Goal: Task Accomplishment & Management: Use online tool/utility

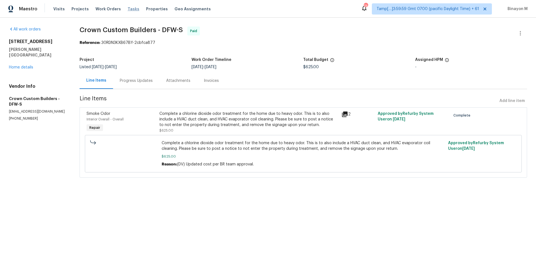
click at [127, 7] on span "Tasks" at bounding box center [133, 9] width 12 height 4
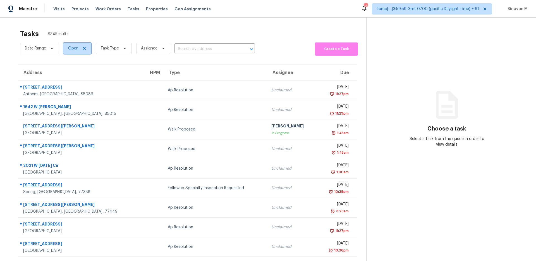
click at [83, 48] on icon at bounding box center [84, 48] width 3 height 3
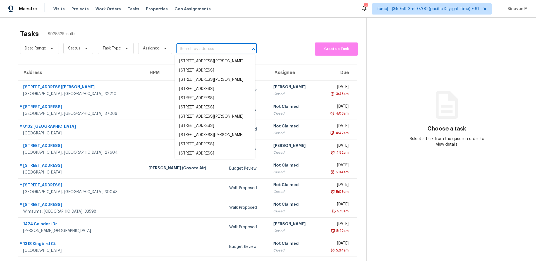
click at [199, 47] on input "text" at bounding box center [208, 49] width 65 height 9
paste input "5724 Columbia , SCHERTZ, TX 78154"
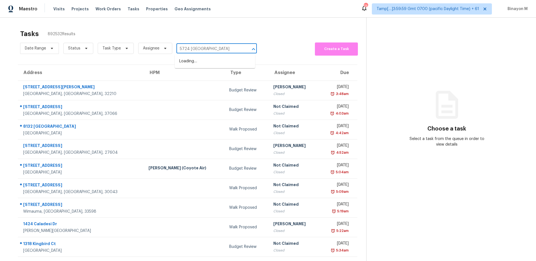
type input "5724 Columbia"
click at [106, 48] on span "Task Type" at bounding box center [111, 48] width 18 height 6
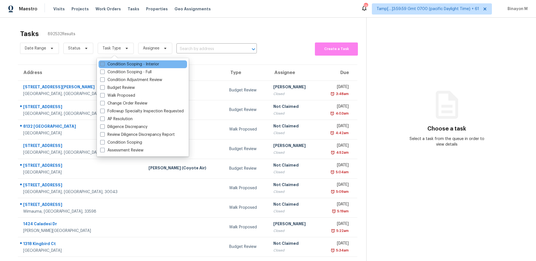
click at [111, 63] on label "Condition Scoping - Interior" at bounding box center [129, 64] width 59 height 6
click at [104, 63] on input "Condition Scoping - Interior" at bounding box center [102, 63] width 4 height 4
checkbox input "true"
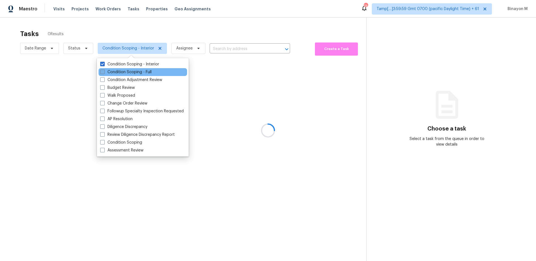
click at [120, 71] on label "Condition Scoping - Full" at bounding box center [125, 72] width 51 height 6
click at [104, 71] on input "Condition Scoping - Full" at bounding box center [102, 71] width 4 height 4
checkbox input "true"
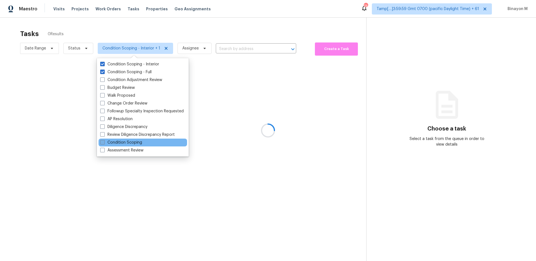
click at [128, 139] on label "Condition Scoping" at bounding box center [121, 142] width 42 height 6
click at [104, 139] on input "Condition Scoping" at bounding box center [102, 141] width 4 height 4
checkbox input "true"
click at [232, 47] on div at bounding box center [268, 130] width 536 height 261
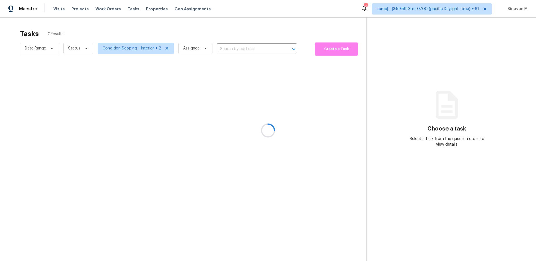
click at [81, 49] on div at bounding box center [268, 130] width 536 height 261
click at [81, 48] on div at bounding box center [268, 130] width 536 height 261
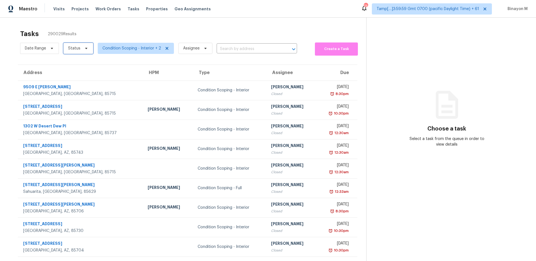
click at [85, 51] on span "Status" at bounding box center [78, 48] width 30 height 11
click at [83, 62] on label "Closed" at bounding box center [76, 64] width 20 height 6
click at [70, 62] on input "Closed" at bounding box center [68, 63] width 4 height 4
checkbox input "true"
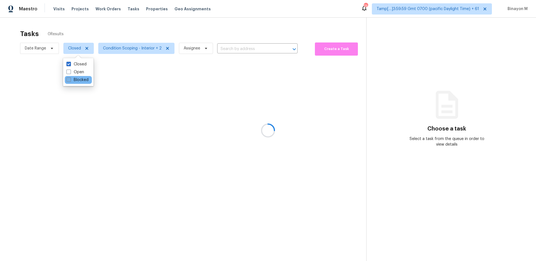
click at [86, 80] on label "Blocked" at bounding box center [77, 80] width 22 height 6
click at [70, 80] on input "Blocked" at bounding box center [68, 79] width 4 height 4
checkbox input "true"
click at [256, 35] on div at bounding box center [268, 130] width 536 height 261
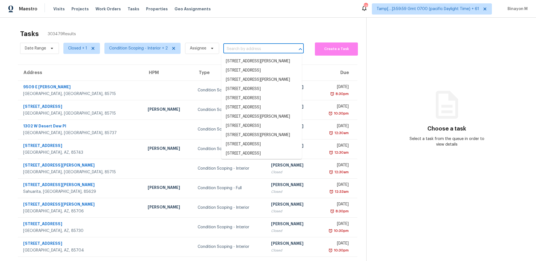
click at [249, 49] on input "text" at bounding box center [255, 49] width 65 height 9
paste input "1120 Kinnett Rd Covington, GA 30016"
type input "1120 Kinnett Rd Covington, GA 30016"
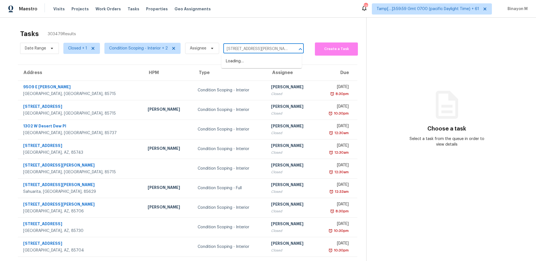
scroll to position [0, 7]
click at [240, 63] on li "1120 Kinnett Rd, Covington, GA 30016" at bounding box center [261, 61] width 80 height 9
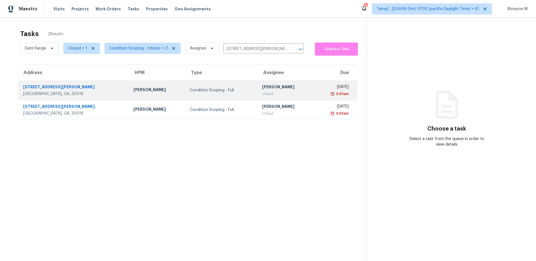
click at [262, 85] on div "Roopesh Jaikanth" at bounding box center [285, 87] width 47 height 7
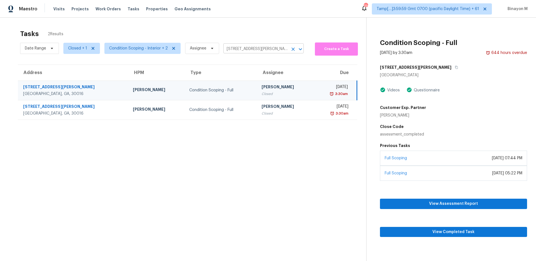
click at [235, 45] on input "1120 Kinnett Rd, Covington, GA 30016" at bounding box center [255, 49] width 65 height 9
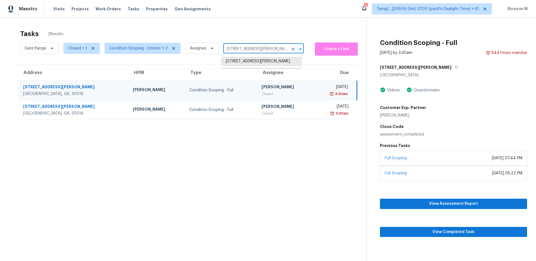
paste input "2107 Wilson Dr, Arlington, TX, 76011"
type input "2107 Wilson Dr, Arlington, TX, 76011"
click at [238, 62] on li "2107 Wilson Dr, Arlington, TX 76011" at bounding box center [261, 61] width 80 height 9
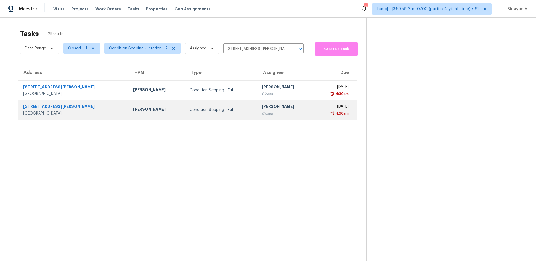
click at [189, 107] on div "Condition Scoping - Full" at bounding box center [220, 110] width 63 height 6
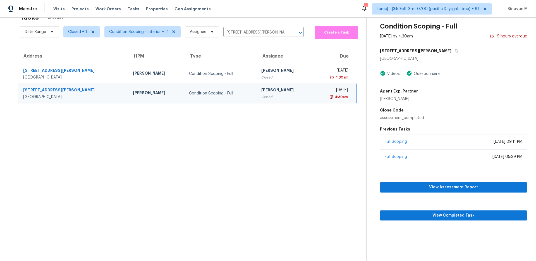
scroll to position [18, 0]
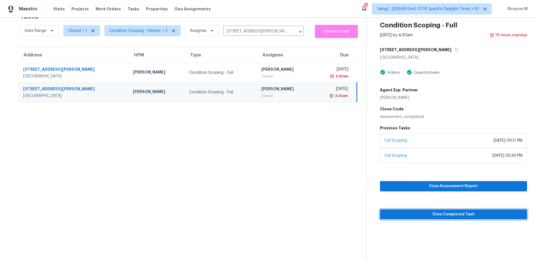
click at [460, 209] on button "View Completed Task" at bounding box center [453, 214] width 147 height 10
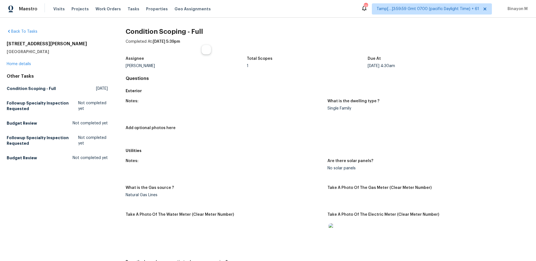
drag, startPoint x: 153, startPoint y: 41, endPoint x: 218, endPoint y: 41, distance: 65.0
click at [218, 41] on div "Completed At: Sep 24th 2025 at 5:39pm" at bounding box center [327, 46] width 403 height 15
click at [174, 76] on h4 "Questions" at bounding box center [327, 79] width 403 height 6
drag, startPoint x: 151, startPoint y: 40, endPoint x: 215, endPoint y: 40, distance: 63.0
click at [215, 40] on div "Completed At: Sep 24th 2025 at 5:39pm" at bounding box center [327, 46] width 403 height 15
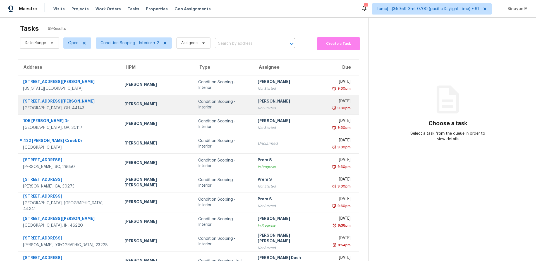
scroll to position [30, 0]
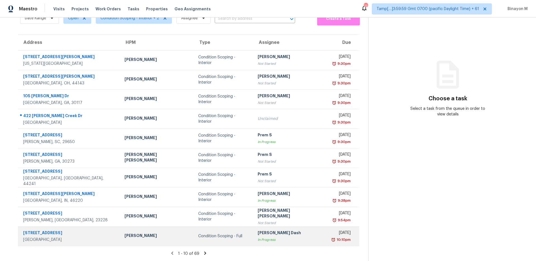
click at [198, 237] on div "Condition Scoping - Full" at bounding box center [223, 236] width 50 height 6
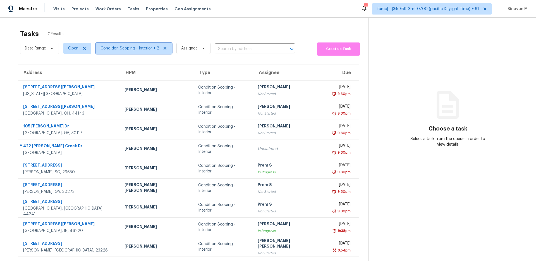
click at [129, 46] on span "Condition Scoping - Interior + 2" at bounding box center [129, 48] width 59 height 6
click at [161, 33] on div "Tasks 69 Results" at bounding box center [194, 33] width 348 height 15
click at [136, 47] on span "Condition Scoping - Interior + 2" at bounding box center [129, 48] width 59 height 6
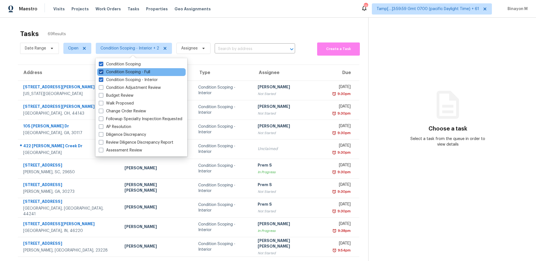
click at [131, 69] on label "Condition Scoping - Full" at bounding box center [124, 72] width 51 height 6
click at [102, 69] on input "Condition Scoping - Full" at bounding box center [101, 71] width 4 height 4
checkbox input "false"
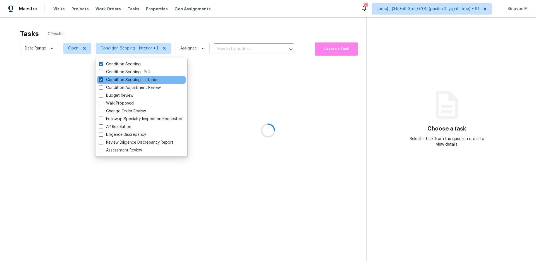
click at [126, 79] on label "Condition Scoping - Interior" at bounding box center [128, 80] width 59 height 6
click at [102, 79] on input "Condition Scoping - Interior" at bounding box center [101, 79] width 4 height 4
checkbox input "false"
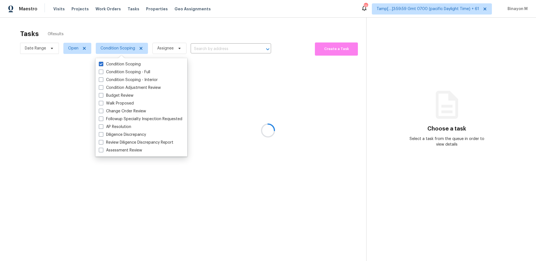
click at [174, 25] on div at bounding box center [268, 130] width 536 height 261
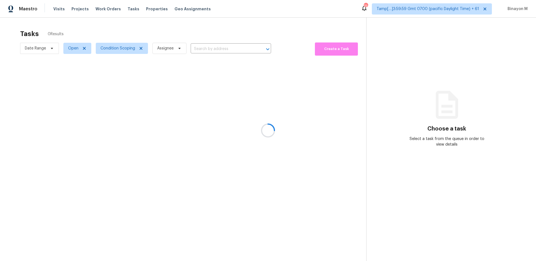
click at [85, 48] on div at bounding box center [268, 130] width 536 height 261
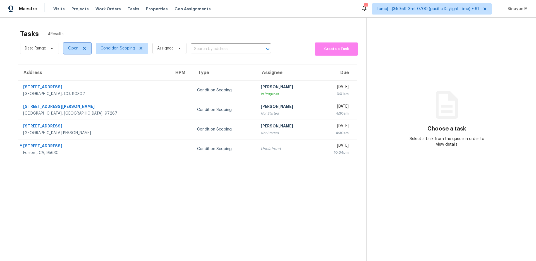
click at [83, 49] on icon at bounding box center [84, 48] width 3 height 3
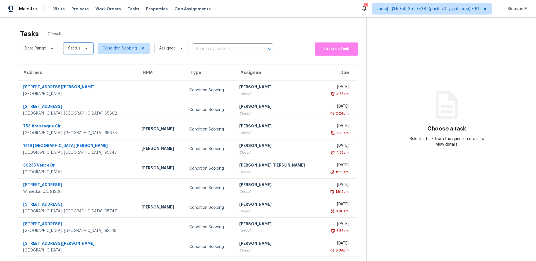
click at [82, 47] on span at bounding box center [85, 48] width 6 height 4
click at [77, 64] on label "Closed" at bounding box center [76, 64] width 20 height 6
click at [70, 64] on input "Closed" at bounding box center [68, 63] width 4 height 4
checkbox input "true"
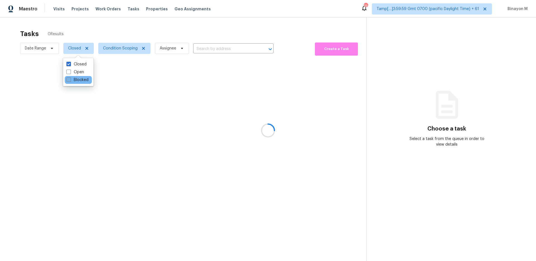
click at [86, 82] on label "Blocked" at bounding box center [77, 80] width 22 height 6
click at [70, 81] on input "Blocked" at bounding box center [68, 79] width 4 height 4
checkbox input "true"
click at [132, 28] on div at bounding box center [268, 130] width 536 height 261
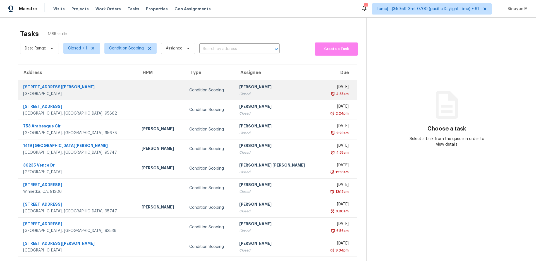
click at [188, 94] on td "Condition Scoping" at bounding box center [210, 90] width 50 height 20
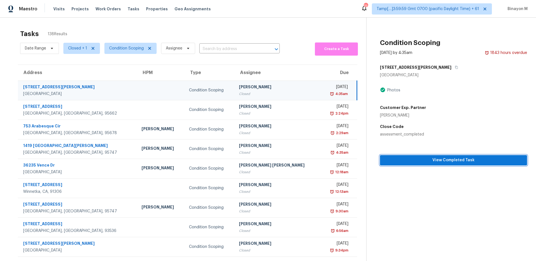
click at [454, 163] on span "View Completed Task" at bounding box center [453, 159] width 138 height 7
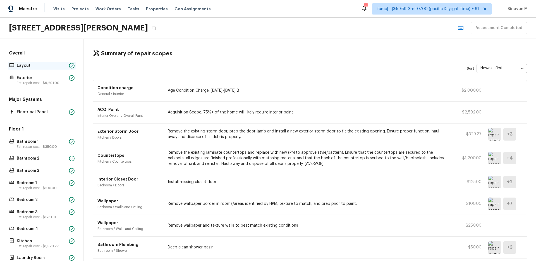
click at [26, 66] on p "Layout" at bounding box center [42, 66] width 50 height 6
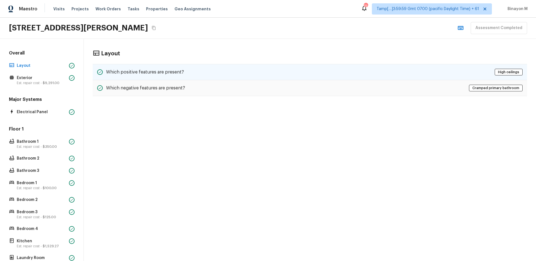
click at [175, 74] on h5 "Which positive features are present?" at bounding box center [145, 72] width 78 height 6
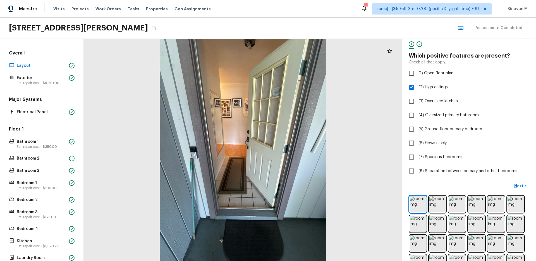
scroll to position [9, 0]
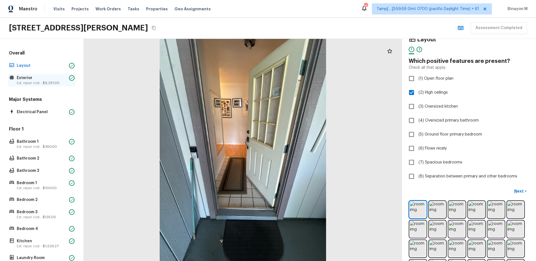
click at [49, 79] on p "Exterior" at bounding box center [42, 78] width 50 height 6
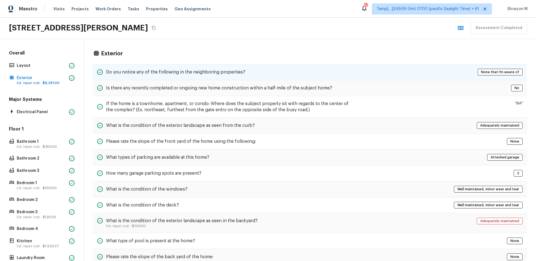
click at [131, 75] on div "Do you notice any of the following in the neighboring properties? None that I’m…" at bounding box center [310, 72] width 434 height 16
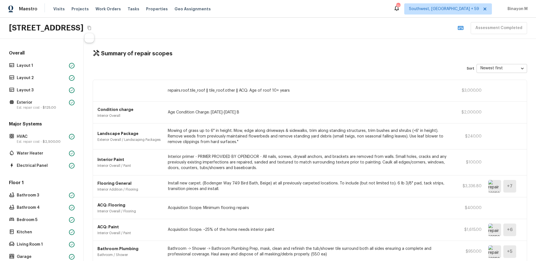
drag, startPoint x: 83, startPoint y: 28, endPoint x: 6, endPoint y: 24, distance: 77.7
click at [6, 24] on div "[STREET_ADDRESS] Assessment Completed" at bounding box center [268, 28] width 536 height 21
copy h2 "[STREET_ADDRESS]"
click at [91, 28] on icon "Copy Address" at bounding box center [89, 28] width 4 height 4
click at [91, 30] on icon "Copy Address" at bounding box center [89, 28] width 4 height 4
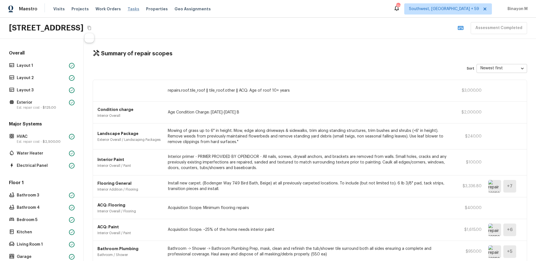
click at [132, 8] on div "Visits Projects Work Orders Tasks Properties Geo Assignments" at bounding box center [135, 8] width 164 height 11
click at [127, 9] on span "Tasks" at bounding box center [133, 9] width 12 height 4
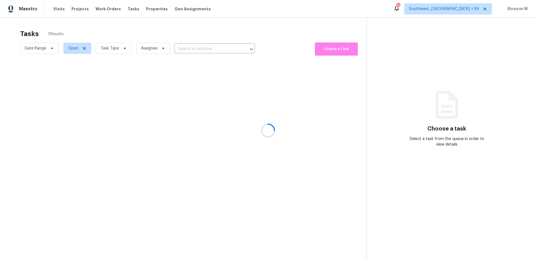
click at [83, 50] on div at bounding box center [268, 130] width 536 height 261
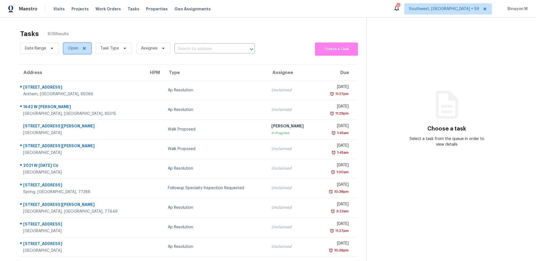
click at [82, 47] on icon at bounding box center [84, 48] width 4 height 4
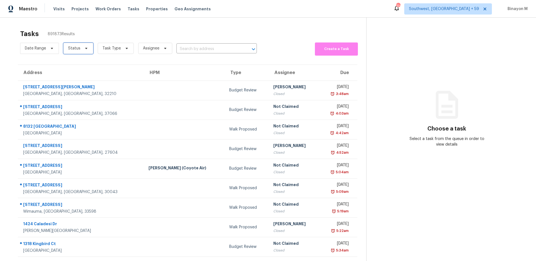
click at [86, 47] on icon at bounding box center [86, 48] width 4 height 4
click at [81, 62] on label "Closed" at bounding box center [76, 64] width 20 height 6
click at [70, 62] on input "Closed" at bounding box center [68, 63] width 4 height 4
checkbox input "true"
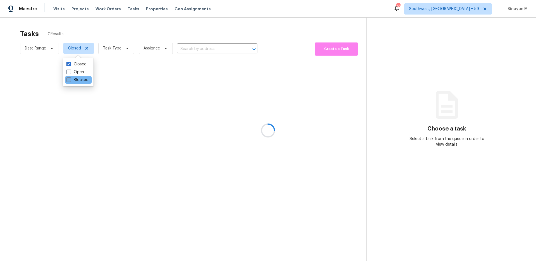
click at [81, 79] on label "Blocked" at bounding box center [77, 80] width 22 height 6
click at [70, 79] on input "Blocked" at bounding box center [68, 79] width 4 height 4
checkbox input "true"
click at [49, 49] on div at bounding box center [268, 130] width 536 height 261
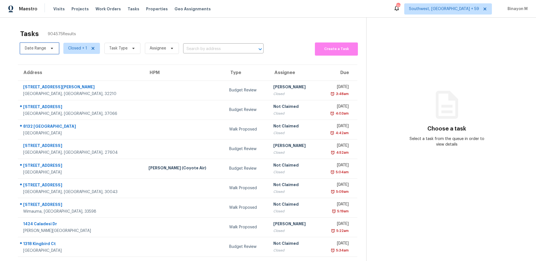
click at [51, 48] on icon at bounding box center [52, 48] width 2 height 1
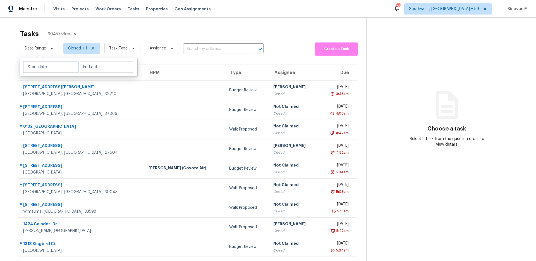
click at [47, 68] on input "text" at bounding box center [50, 66] width 55 height 11
select select "8"
select select "2025"
select select "9"
select select "2025"
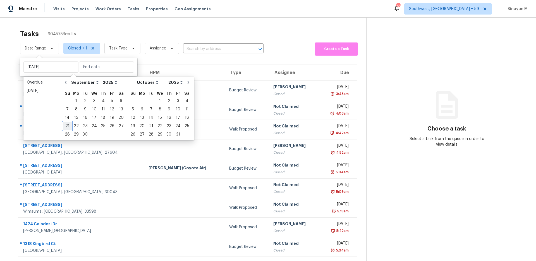
click at [67, 125] on div "21" at bounding box center [67, 126] width 9 height 8
type input "Sun, Sep 21"
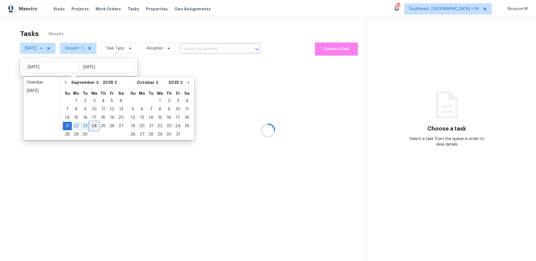
click at [92, 125] on div "24" at bounding box center [94, 126] width 9 height 8
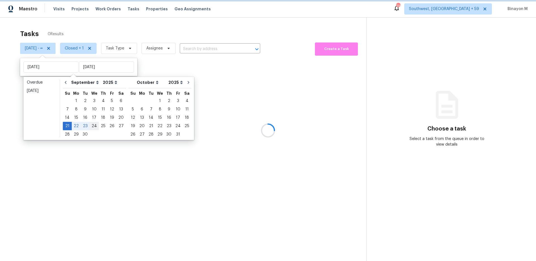
type input "Wed, Sep 24"
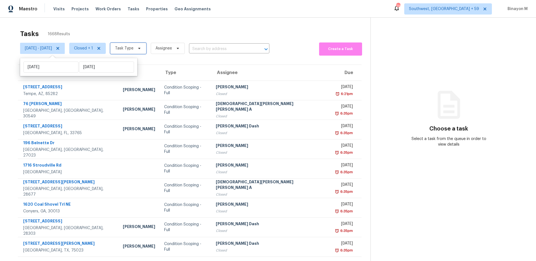
click at [146, 44] on span "Task Type" at bounding box center [128, 48] width 36 height 11
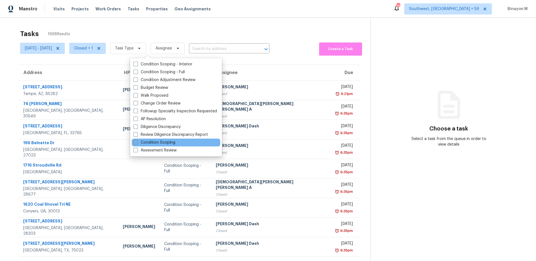
click at [161, 143] on label "Condition Scoping" at bounding box center [154, 142] width 42 height 6
click at [137, 143] on input "Condition Scoping" at bounding box center [135, 141] width 4 height 4
checkbox input "true"
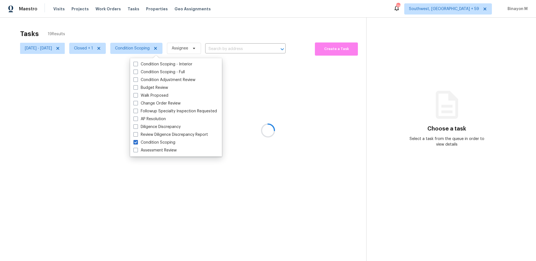
click at [188, 28] on div at bounding box center [268, 130] width 536 height 261
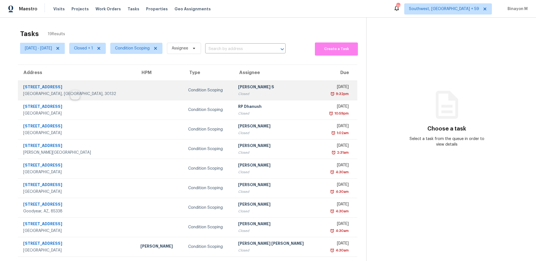
copy div "56 Cherry Blossom Walk"
drag, startPoint x: 74, startPoint y: 88, endPoint x: 19, endPoint y: 89, distance: 55.0
click at [19, 89] on div "56 Cherry Blossom Walk Dallas, GA, 30132" at bounding box center [74, 90] width 113 height 13
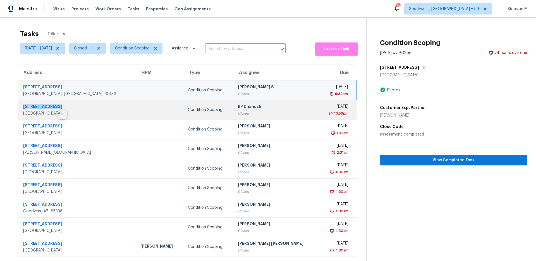
copy div "4128 E Copper Rd"
drag, startPoint x: 61, startPoint y: 108, endPoint x: 22, endPoint y: 108, distance: 38.8
click at [22, 108] on div "4128 E Copper Rd San Tan Valley, AZ, 85143" at bounding box center [74, 109] width 113 height 13
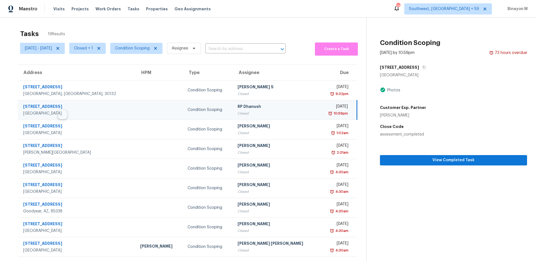
click at [288, 18] on div "Tasks 19 Results Sun, Sep 21 - Wed, Sep 24 Closed + 1 Condition Scoping Assigne…" at bounding box center [268, 154] width 536 height 273
copy div "4128 E Copper Rd"
drag, startPoint x: 59, startPoint y: 106, endPoint x: 24, endPoint y: 105, distance: 34.9
click at [24, 105] on div "4128 E Copper Rd" at bounding box center [77, 106] width 108 height 7
click at [275, 22] on div "Tasks 19 Results Sun, Sep 21 - Wed, Sep 24 Closed + 1 Condition Scoping Assigne…" at bounding box center [268, 154] width 536 height 273
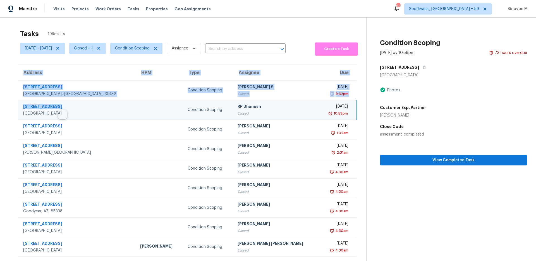
drag, startPoint x: 15, startPoint y: 108, endPoint x: 58, endPoint y: 109, distance: 43.0
click at [58, 109] on div "Address HPM Type Assignee Due 56 Cherry Blossom Walk Dallas, GA, 30132 Conditio…" at bounding box center [187, 169] width 357 height 211
click at [5, 112] on div "Tasks 19 Results Sun, Sep 21 - Wed, Sep 24 Closed + 1 Condition Scoping Assigne…" at bounding box center [268, 154] width 536 height 273
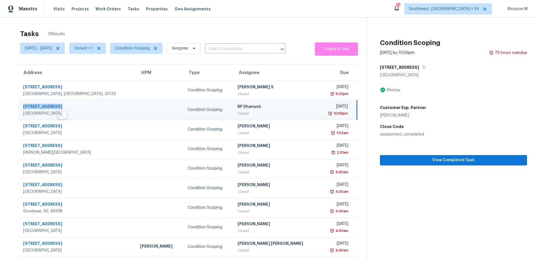
drag, startPoint x: 59, startPoint y: 105, endPoint x: 24, endPoint y: 106, distance: 35.7
click at [24, 106] on div "4128 E Copper Rd" at bounding box center [77, 106] width 108 height 7
click at [59, 48] on icon at bounding box center [57, 48] width 3 height 3
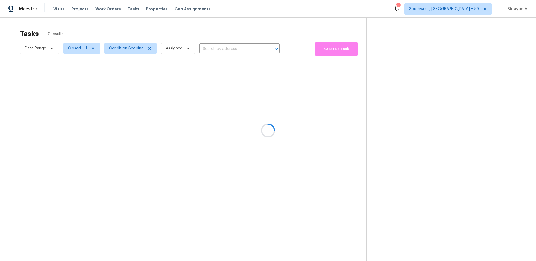
click at [207, 50] on div at bounding box center [268, 130] width 536 height 261
click at [217, 47] on div at bounding box center [268, 130] width 536 height 261
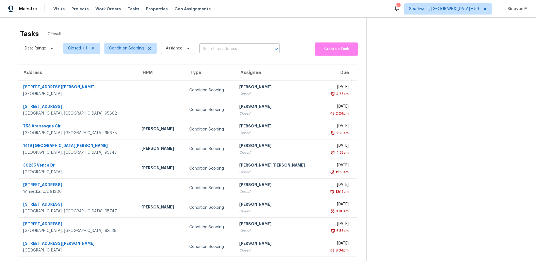
click at [222, 49] on input "text" at bounding box center [231, 49] width 65 height 9
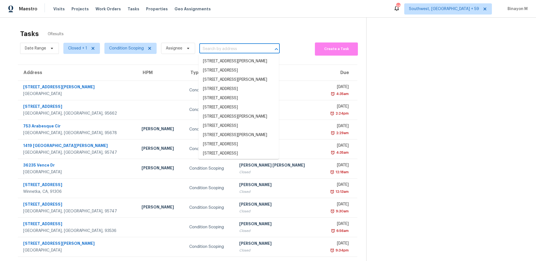
paste input "984 W 20th St, Florence, AZ 85132"
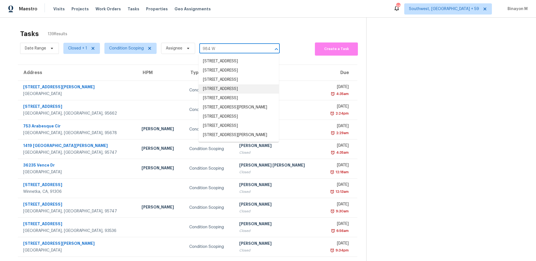
scroll to position [30, 0]
type input "984 W"
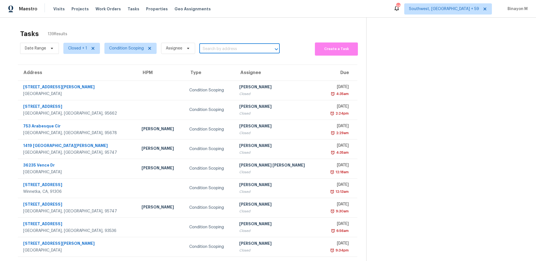
click at [238, 48] on input "text" at bounding box center [231, 49] width 65 height 9
paste input "[STREET_ADDRESS]"
type input "[STREET_ADDRESS]"
click at [227, 63] on li "[STREET_ADDRESS]" at bounding box center [238, 61] width 80 height 9
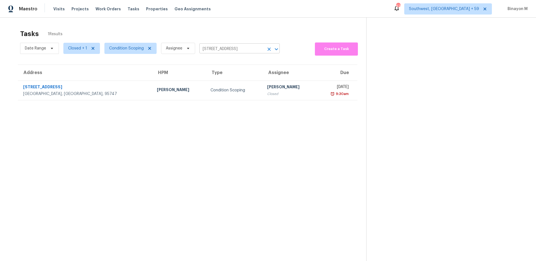
click at [206, 50] on input "[STREET_ADDRESS]" at bounding box center [231, 49] width 65 height 9
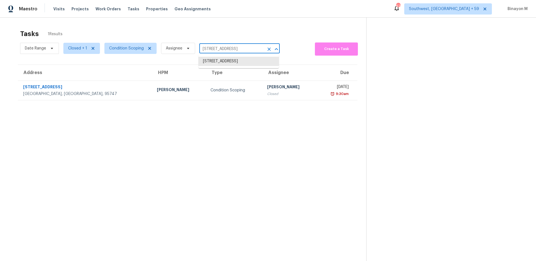
paste input "207 Anthony Hay Ln Katy, TX 77449"
type input "2207 Anthony Hay Ln Katy, TX 77449"
click at [226, 57] on li "2207 Anthony Hay Ln, Katy, TX 77449" at bounding box center [238, 61] width 80 height 9
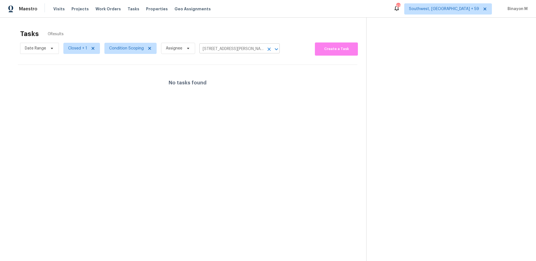
click at [224, 46] on input "2207 Anthony Hay Ln, Katy, TX 77449" at bounding box center [231, 49] width 65 height 9
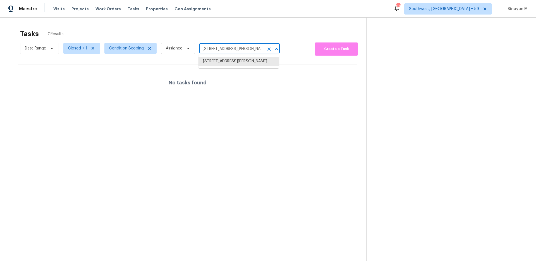
click at [226, 47] on input "2207 Anthony Hay Ln, Katy, TX 77449" at bounding box center [231, 49] width 65 height 9
drag, startPoint x: 226, startPoint y: 47, endPoint x: 266, endPoint y: 89, distance: 57.6
click at [266, 89] on section "Tasks 0 Results Date Range Closed + 1 Condition Scoping Assignee 2207 Anthony H…" at bounding box center [187, 152] width 357 height 252
type input "2207 Anthony"
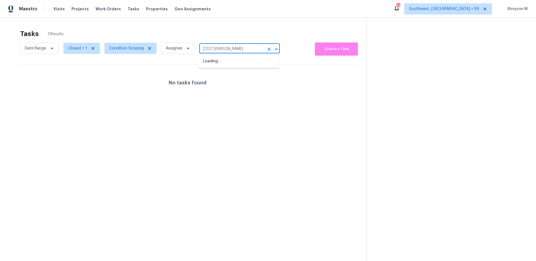
scroll to position [0, 0]
click at [226, 61] on li "2207 Anthony Hay Ln, Katy, TX 77449" at bounding box center [238, 61] width 80 height 9
click at [237, 51] on input "2207 Anthony Hay Ln, Katy, TX 77449" at bounding box center [231, 49] width 65 height 9
paste input "1674 S 1760 E Spanish Fork, UT 84660"
type input "1674 S 1760 E Spanish Fork, UT 84660"
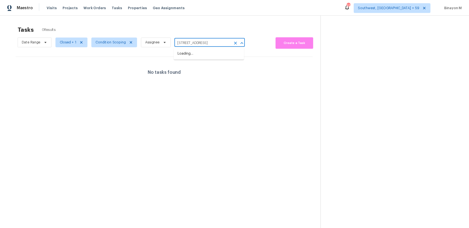
scroll to position [0, 8]
click at [220, 58] on li "1674 S 1760 E, Spanish Fork, UT 84660" at bounding box center [238, 61] width 80 height 9
type input "1674 S 1760 E, Spanish Fork, UT 84660"
click at [112, 50] on span "Condition Scoping" at bounding box center [126, 48] width 35 height 6
click at [160, 27] on div "Tasks 0 Results" at bounding box center [193, 33] width 346 height 15
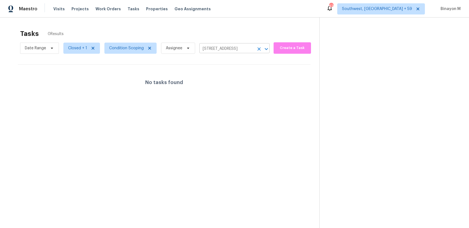
click at [216, 50] on input "1674 S 1760 E, Spanish Fork, UT 84660" at bounding box center [226, 49] width 55 height 9
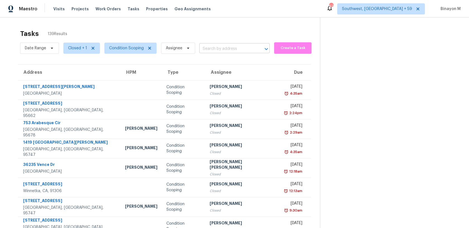
click at [204, 47] on input "text" at bounding box center [226, 49] width 55 height 9
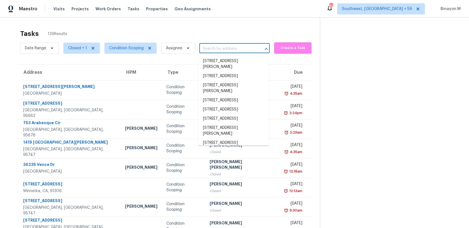
paste input "353 Donna Dr Clarksville, TN 37042"
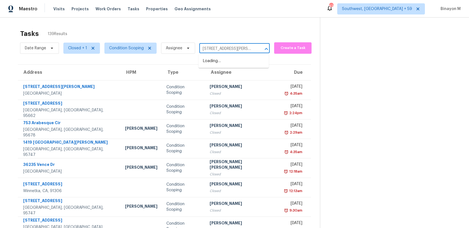
scroll to position [0, 13]
drag, startPoint x: 216, startPoint y: 47, endPoint x: 270, endPoint y: 78, distance: 62.1
click at [270, 78] on section "Tasks 139 Results Date Range Closed + 1 Condition Scoping Assignee 353 Donna Dr…" at bounding box center [164, 158] width 311 height 264
type input "353 Donn"
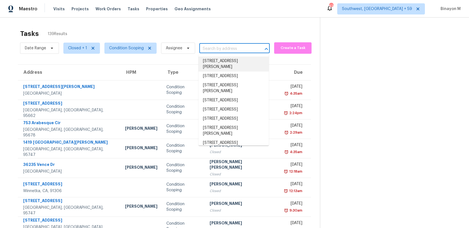
click at [230, 48] on input "text" at bounding box center [226, 49] width 55 height 9
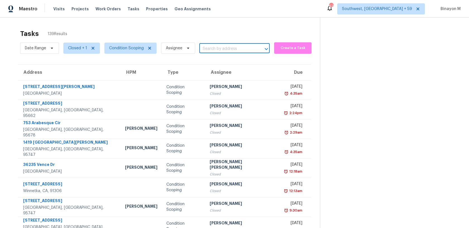
paste input "353 Donna Dr Clarksville, TN 37042"
type input "353 Donn"
click at [235, 48] on input "text" at bounding box center [226, 49] width 55 height 9
paste input "4403 River Vista Rd Ellenwood, GA 30294"
type input "4403 River"
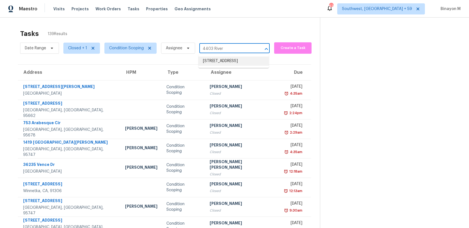
click at [223, 66] on li "4403 River Vista Rd, Ellenwood, GA 30294" at bounding box center [233, 61] width 70 height 9
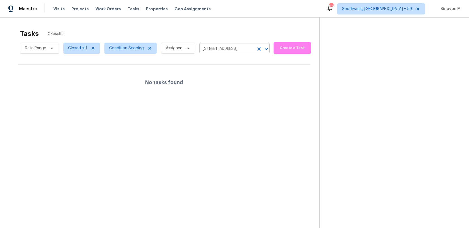
click at [238, 48] on input "4403 River Vista Rd, Ellenwood, GA 30294" at bounding box center [226, 49] width 55 height 9
paste input "5040 Norriswood Dr Mulberry, FL 33860"
type input "5040 Norri"
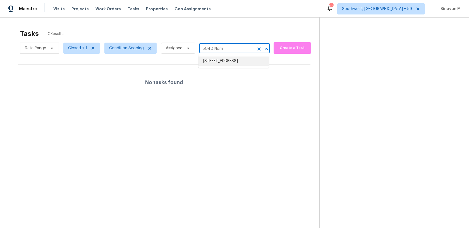
click at [216, 66] on li "5040 Norriswood Dr, Mulberry, FL 33860" at bounding box center [233, 61] width 70 height 9
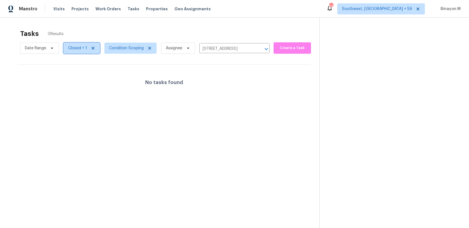
click at [87, 49] on span "Closed + 1" at bounding box center [81, 48] width 37 height 11
click at [75, 78] on label "Open" at bounding box center [75, 80] width 18 height 6
click at [70, 78] on input "Open" at bounding box center [68, 79] width 4 height 4
checkbox input "true"
click at [133, 47] on span "Condition Scoping" at bounding box center [127, 48] width 35 height 6
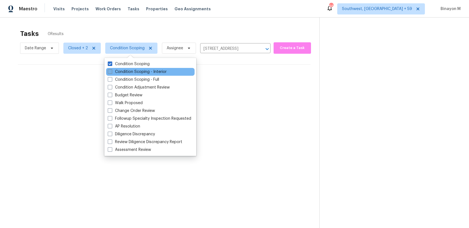
click at [140, 72] on label "Condition Scoping - Interior" at bounding box center [137, 72] width 59 height 6
click at [111, 72] on input "Condition Scoping - Interior" at bounding box center [110, 71] width 4 height 4
checkbox input "true"
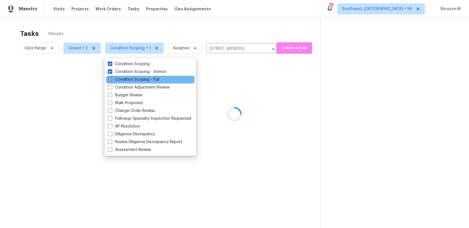
click at [138, 80] on label "Condition Scoping - Full" at bounding box center [133, 80] width 51 height 6
click at [111, 80] on input "Condition Scoping - Full" at bounding box center [110, 79] width 4 height 4
checkbox input "true"
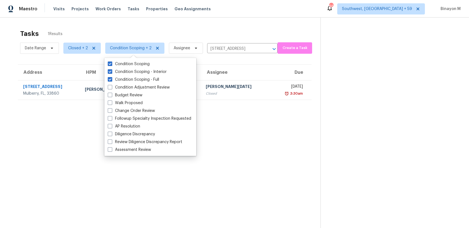
click at [224, 147] on section "Tasks 1 Results Date Range Closed + 2 Condition Scoping + 2 Assignee 5040 Norri…" at bounding box center [164, 136] width 311 height 220
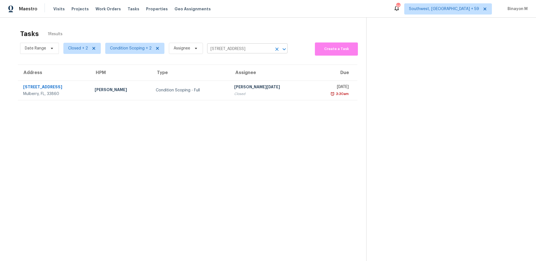
click at [241, 51] on input "5040 Norriswood Dr, Mulberry, FL 33860" at bounding box center [239, 49] width 65 height 9
paste input "17944 Kendall Cir Adelanto, CA 92301"
type input "17944 Kendall Cir Adelanto, CA 92301"
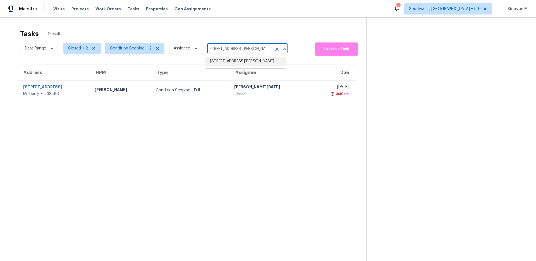
click at [236, 60] on li "17944 Kendall Cir, Adelanto, CA 92301" at bounding box center [245, 61] width 80 height 9
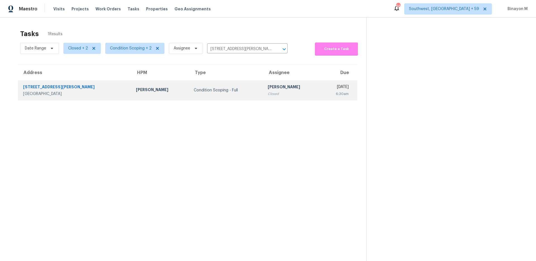
click at [189, 86] on td "Condition Scoping - Full" at bounding box center [226, 90] width 74 height 20
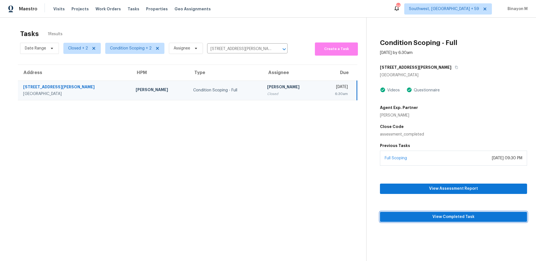
click at [440, 218] on span "View Completed Task" at bounding box center [453, 216] width 138 height 7
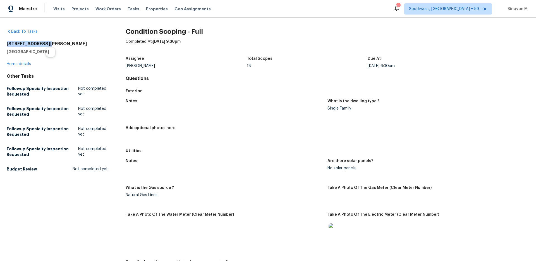
drag, startPoint x: 47, startPoint y: 44, endPoint x: 5, endPoint y: 43, distance: 42.4
click at [5, 43] on div "Back To Tasks 17944 Kendall Cir Adelanto, CA 92301 Home details Other Tasks Fol…" at bounding box center [268, 139] width 536 height 243
copy h2 "17944 Kendall Cir"
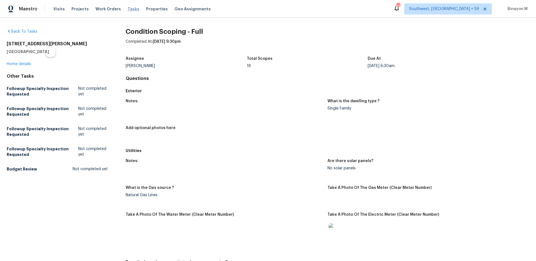
click at [127, 9] on span "Tasks" at bounding box center [133, 9] width 12 height 4
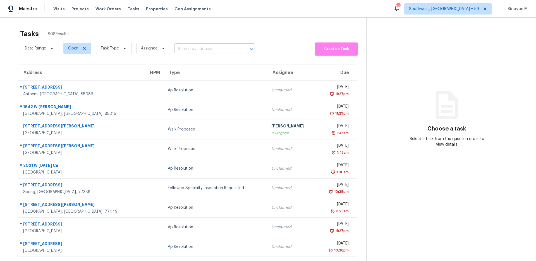
click at [183, 47] on input "text" at bounding box center [206, 49] width 65 height 9
click at [199, 49] on input "text" at bounding box center [206, 49] width 65 height 9
paste input "19 Berkshire Dr NW Cartersville, GA 30120"
type input "19 Berkshire Dr NW Cartersville, GA 30120"
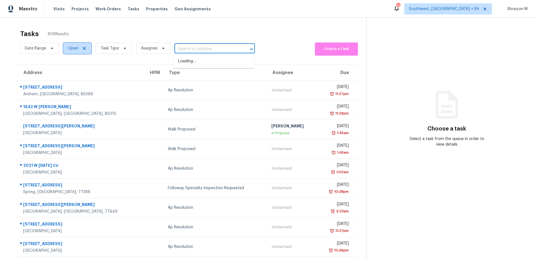
click at [84, 49] on icon at bounding box center [84, 48] width 4 height 4
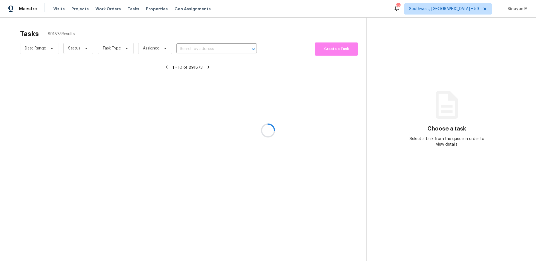
click at [83, 49] on div at bounding box center [268, 130] width 536 height 261
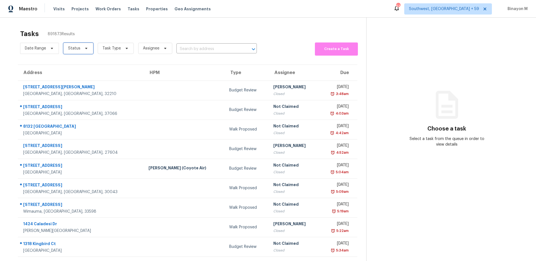
click at [82, 47] on span at bounding box center [85, 48] width 6 height 4
click at [79, 66] on label "Closed" at bounding box center [76, 64] width 20 height 6
click at [70, 65] on input "Closed" at bounding box center [68, 63] width 4 height 4
checkbox input "true"
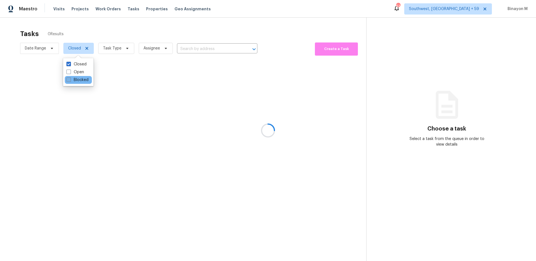
click at [80, 78] on label "Blocked" at bounding box center [77, 80] width 22 height 6
click at [70, 78] on input "Blocked" at bounding box center [68, 79] width 4 height 4
checkbox input "true"
click at [199, 47] on div at bounding box center [268, 130] width 536 height 261
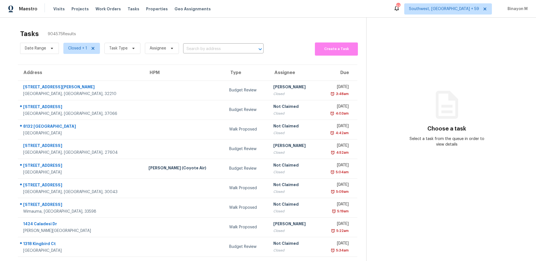
click at [193, 48] on input "text" at bounding box center [215, 49] width 65 height 9
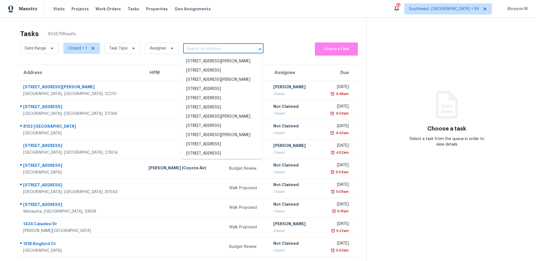
paste input "19 Berkshire Dr NW Cartersville, GA 30120"
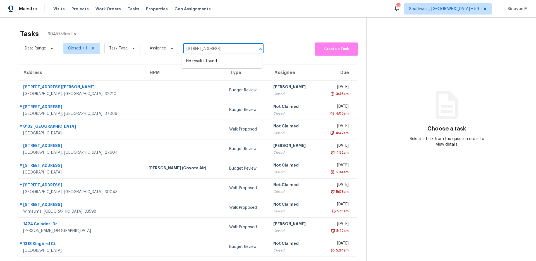
scroll to position [0, 15]
drag, startPoint x: 199, startPoint y: 47, endPoint x: 263, endPoint y: 53, distance: 64.4
click at [263, 53] on div "Date Range Closed + 1 Task Type Assignee 19 Berkshire Dr NW Cartersville, GA 30…" at bounding box center [193, 48] width 346 height 15
type input "19 Berkshire"
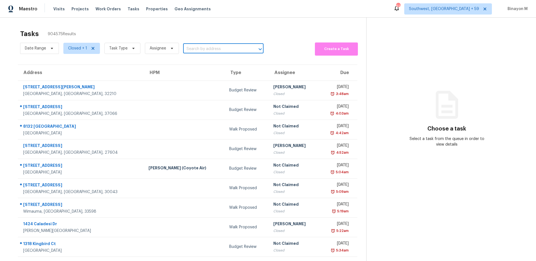
click at [210, 50] on input "text" at bounding box center [215, 49] width 65 height 9
paste input "1020 Clyde Edgerton Dr Kernersville, NC 27284"
type input "1020 Clyde Edgerton Dr Kernersville, NC 27284"
click at [208, 58] on li "1020 Clyde Edgerton Dr, Kernersville, NC 27284" at bounding box center [222, 61] width 80 height 9
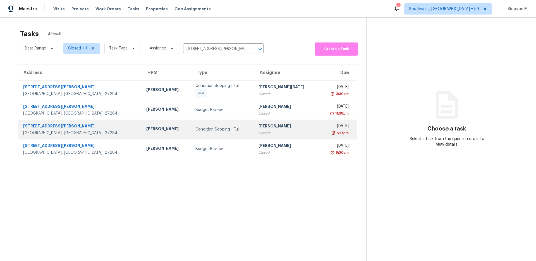
click at [258, 131] on div "Closed" at bounding box center [286, 133] width 56 height 6
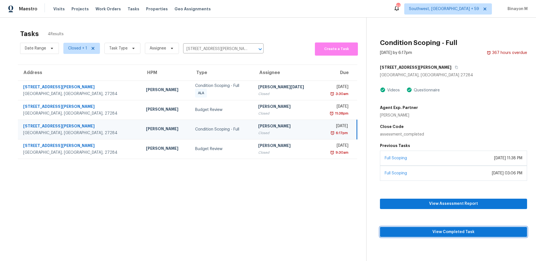
click at [454, 232] on span "View Completed Task" at bounding box center [453, 231] width 138 height 7
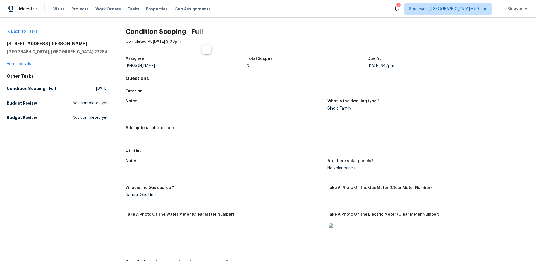
drag, startPoint x: 205, startPoint y: 40, endPoint x: 149, endPoint y: 44, distance: 56.4
click at [149, 44] on div "Completed At: Sep 10th 2025 at 3:06pm" at bounding box center [327, 46] width 403 height 15
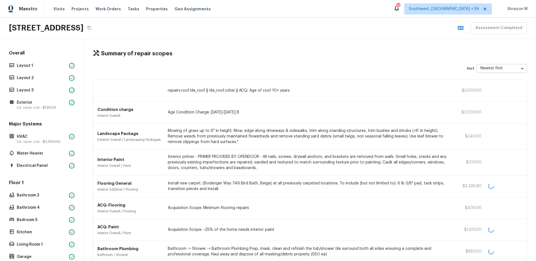
click at [91, 28] on icon "Copy Address" at bounding box center [89, 28] width 4 height 4
